Goal: Task Accomplishment & Management: Complete application form

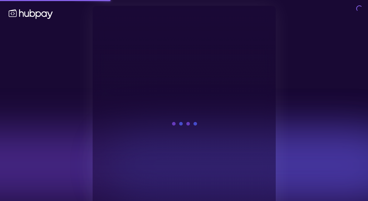
scroll to position [32, 0]
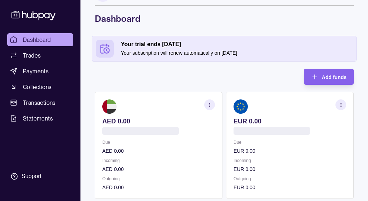
scroll to position [30, 0]
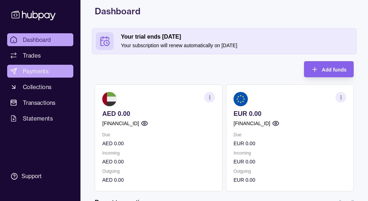
click at [46, 72] on span "Payments" at bounding box center [36, 71] width 26 height 9
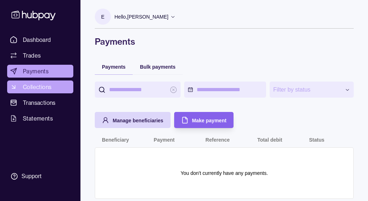
click at [43, 88] on span "Collections" at bounding box center [37, 87] width 29 height 9
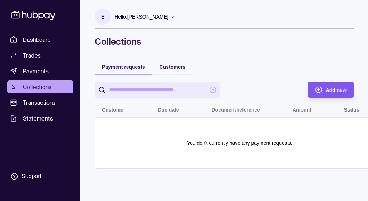
click at [328, 86] on div "Add new" at bounding box center [335, 89] width 21 height 9
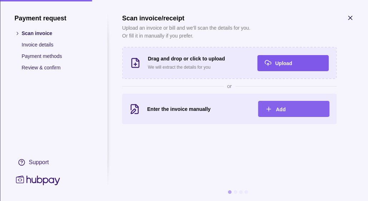
click at [282, 63] on span "Upload" at bounding box center [283, 63] width 17 height 6
click at [148, 138] on section "Scan invoice/receipt Upload an invoice or bill and we’ll scan the details for y…" at bounding box center [237, 94] width 231 height 161
click at [210, 135] on section "Scan invoice/receipt Upload an invoice or bill and we’ll scan the details for y…" at bounding box center [237, 94] width 231 height 161
click at [270, 108] on icon "button" at bounding box center [268, 108] width 7 height 7
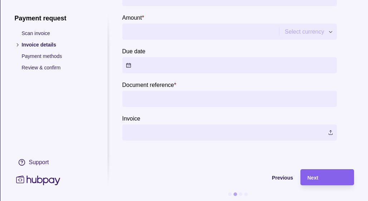
scroll to position [85, 0]
click at [172, 100] on input "Document reference *" at bounding box center [228, 98] width 207 height 16
click at [143, 162] on section "Invoice details Enter invoice detail for payment request Existing customer New …" at bounding box center [237, 66] width 231 height 273
click at [169, 129] on label at bounding box center [229, 132] width 214 height 16
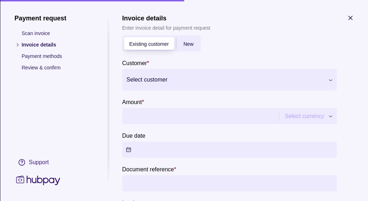
click at [191, 45] on span "New" at bounding box center [188, 44] width 10 height 6
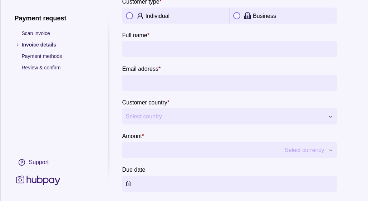
scroll to position [62, 0]
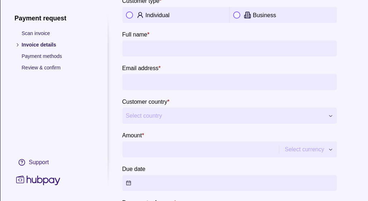
click at [165, 200] on div "**********" at bounding box center [184, 201] width 368 height 0
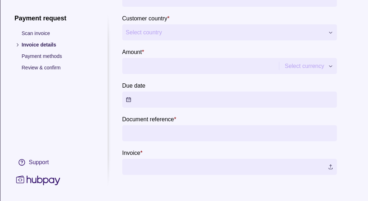
scroll to position [0, 0]
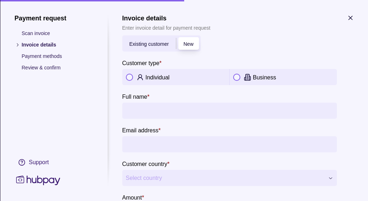
click at [353, 16] on icon "button" at bounding box center [349, 17] width 7 height 7
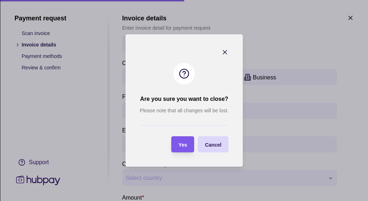
click at [186, 146] on span "Yes" at bounding box center [182, 145] width 9 height 6
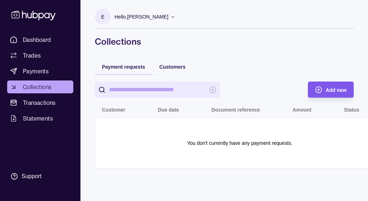
click at [331, 86] on div "Add new" at bounding box center [335, 89] width 21 height 9
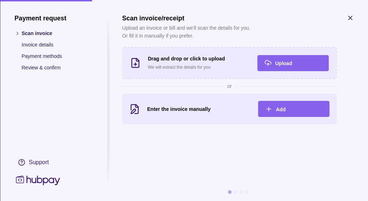
click at [234, 194] on section at bounding box center [237, 192] width 231 height 18
click at [234, 192] on div at bounding box center [235, 192] width 4 height 4
click at [349, 20] on icon "button" at bounding box center [349, 17] width 7 height 7
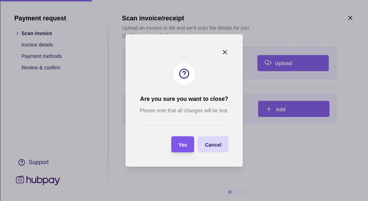
click at [177, 141] on div "Yes" at bounding box center [177, 144] width 19 height 16
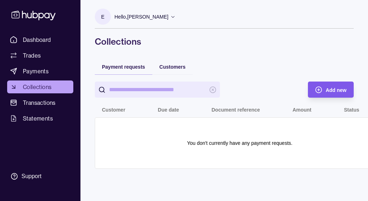
click at [336, 87] on span "Add new" at bounding box center [335, 90] width 21 height 6
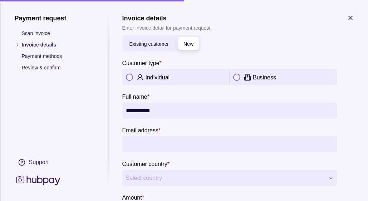
click at [151, 78] on p "Individual" at bounding box center [157, 77] width 24 height 6
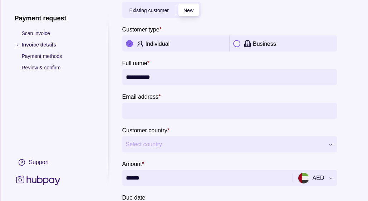
scroll to position [38, 0]
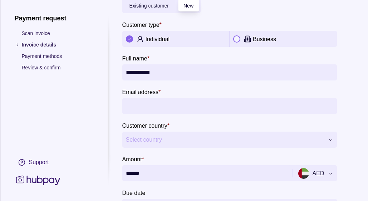
click at [184, 110] on input "Email address *" at bounding box center [228, 106] width 207 height 16
click at [226, 83] on section "**********" at bounding box center [229, 122] width 214 height 251
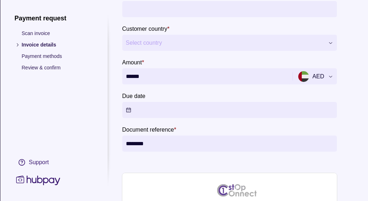
scroll to position [58, 0]
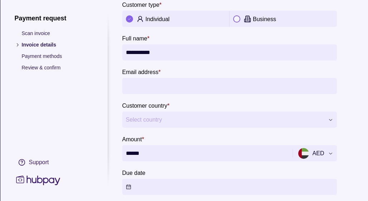
click at [166, 88] on input "Email address *" at bounding box center [228, 86] width 207 height 16
click at [189, 117] on span "Select country" at bounding box center [224, 119] width 198 height 9
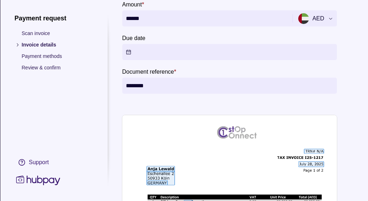
scroll to position [196, 0]
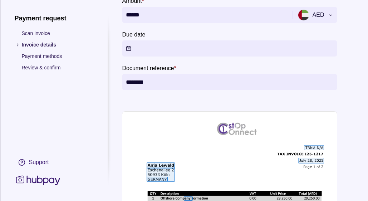
click at [129, 83] on input "********" at bounding box center [228, 82] width 207 height 16
type input "********"
click at [145, 105] on section "**********" at bounding box center [237, 59] width 231 height 483
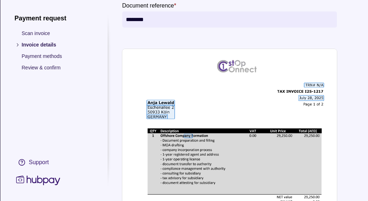
scroll to position [267, 0]
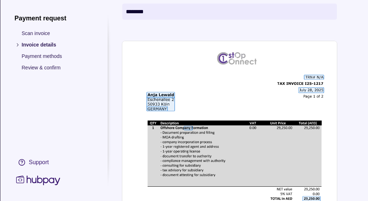
click at [312, 78] on img at bounding box center [229, 179] width 214 height 277
click at [300, 91] on img at bounding box center [229, 179] width 214 height 277
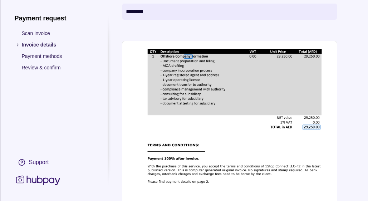
scroll to position [70, 0]
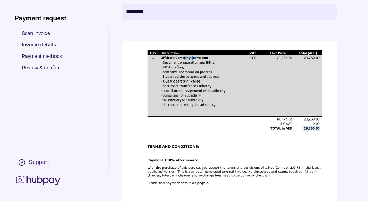
click at [184, 56] on img at bounding box center [229, 109] width 214 height 277
click at [183, 124] on img at bounding box center [229, 109] width 214 height 277
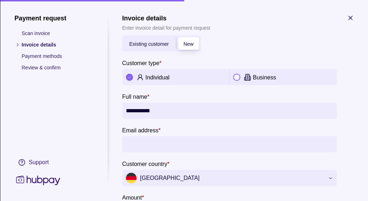
scroll to position [33, 0]
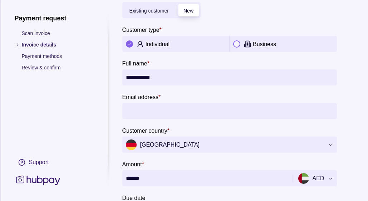
click at [193, 106] on input "Email address *" at bounding box center [228, 111] width 207 height 16
click at [216, 82] on input "**********" at bounding box center [228, 77] width 207 height 16
click at [187, 109] on input "Email address *" at bounding box center [228, 111] width 207 height 16
click at [199, 96] on section "Email address *" at bounding box center [229, 106] width 214 height 26
